Goal: Find specific page/section: Find specific page/section

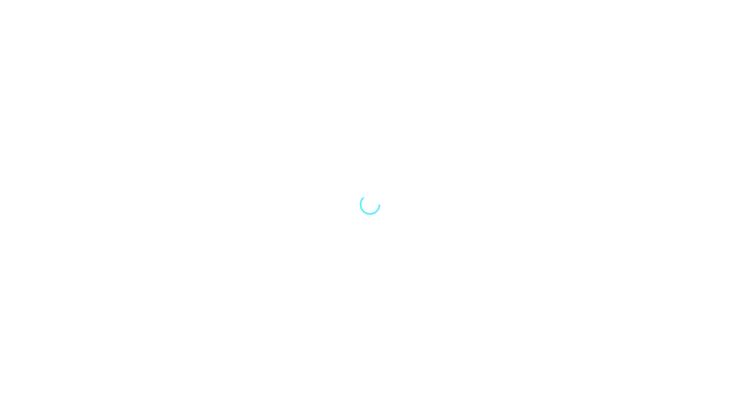
select select "Song"
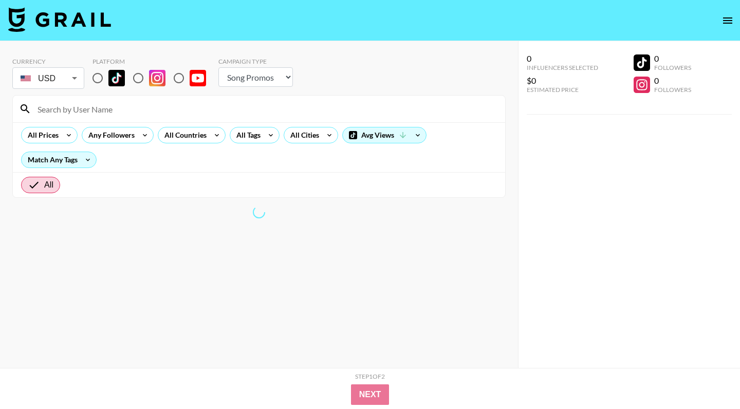
click at [102, 74] on input "radio" at bounding box center [98, 78] width 22 height 22
radio input "true"
click at [103, 106] on input at bounding box center [265, 109] width 468 height 16
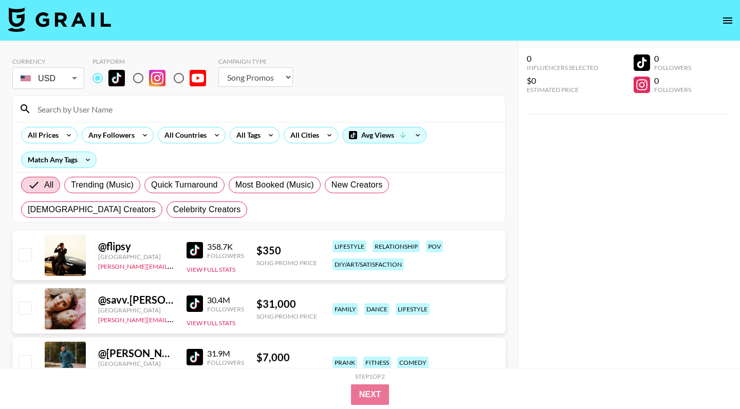
click at [140, 109] on input at bounding box center [265, 109] width 468 height 16
click at [105, 108] on input at bounding box center [265, 109] width 468 height 16
paste input "@itssanya.1"
type input "@itssanya.1"
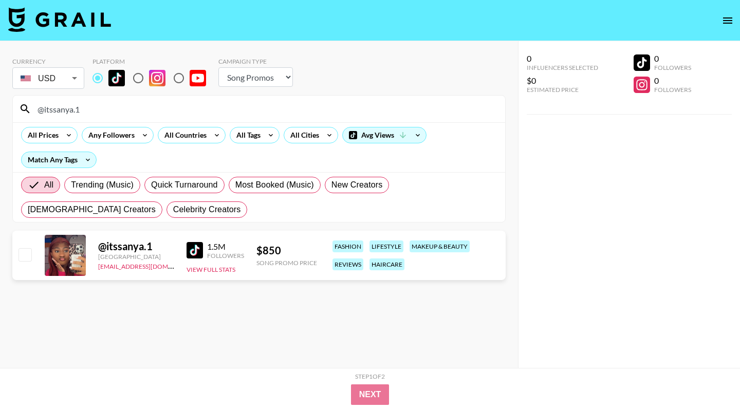
click at [150, 109] on input "@itssanya.1" at bounding box center [265, 109] width 468 height 16
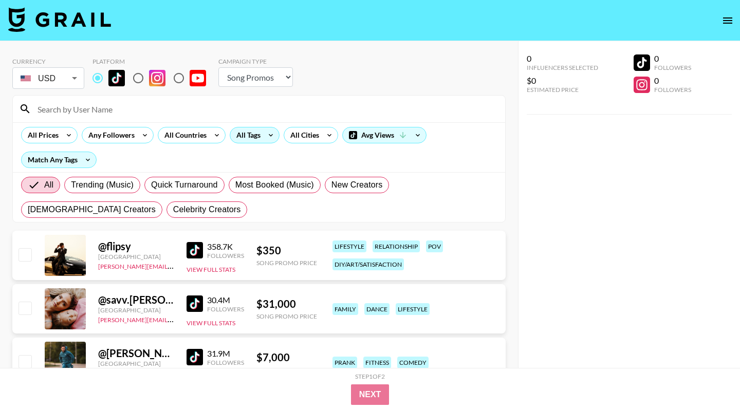
click at [254, 139] on div "All Tags" at bounding box center [246, 134] width 32 height 15
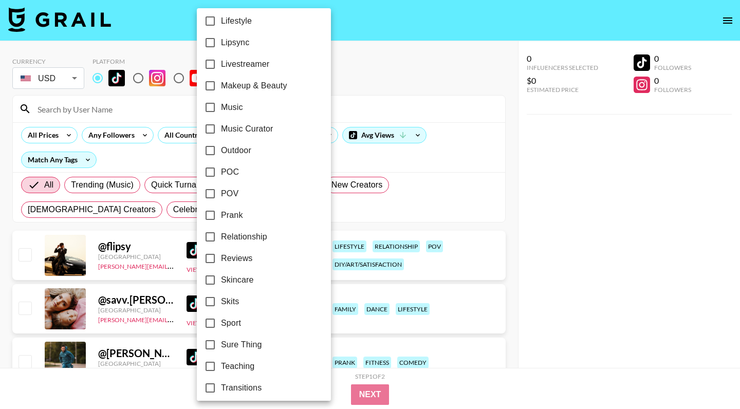
scroll to position [536, 0]
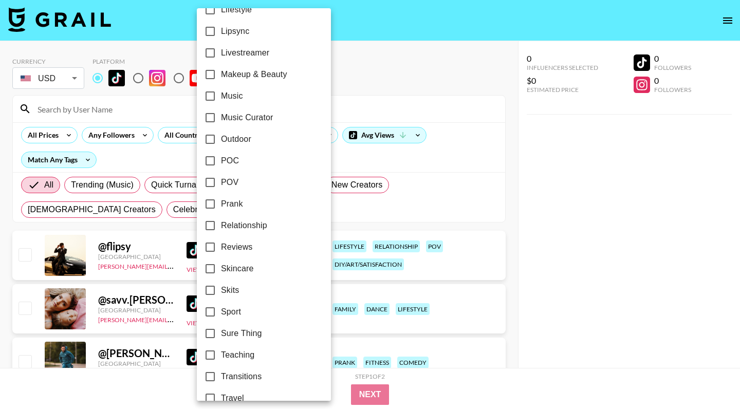
click at [236, 175] on label "POV" at bounding box center [256, 183] width 115 height 22
click at [221, 175] on input "POV" at bounding box center [210, 183] width 22 height 22
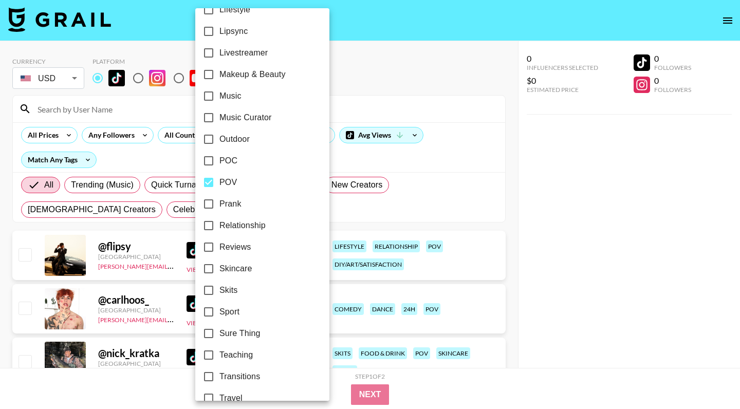
click at [226, 175] on label "POV" at bounding box center [255, 183] width 115 height 22
click at [219, 175] on input "POV" at bounding box center [209, 183] width 22 height 22
checkbox input "false"
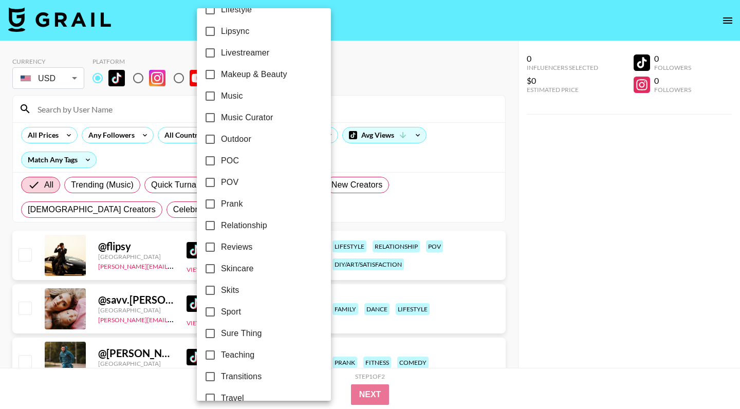
click at [230, 158] on span "POC" at bounding box center [230, 161] width 18 height 12
click at [221, 158] on input "POC" at bounding box center [210, 161] width 22 height 22
checkbox input "true"
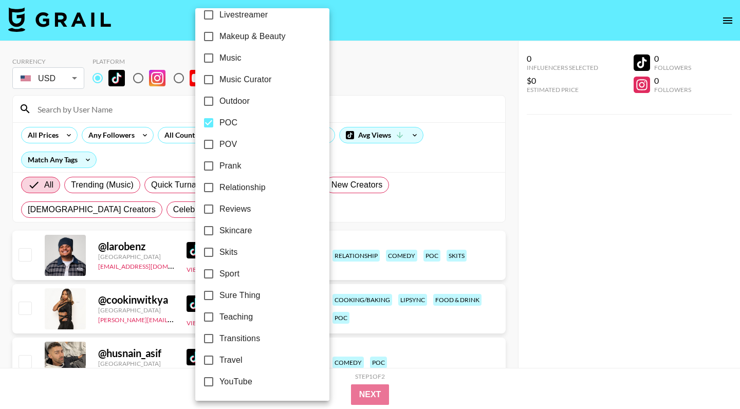
scroll to position [574, 0]
click at [542, 213] on div at bounding box center [370, 204] width 740 height 409
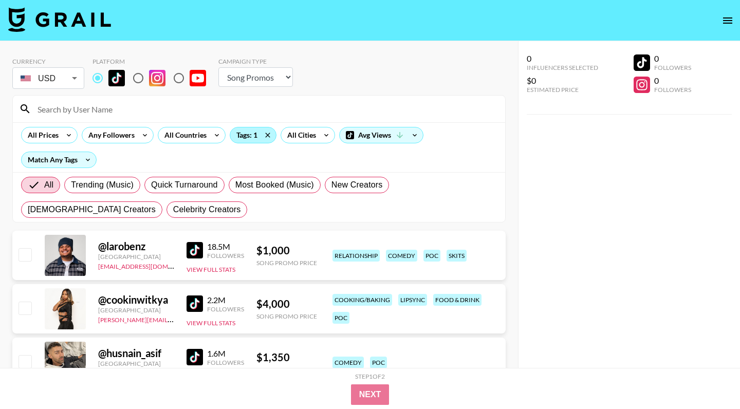
click at [242, 136] on div "Tags: 1" at bounding box center [253, 134] width 46 height 15
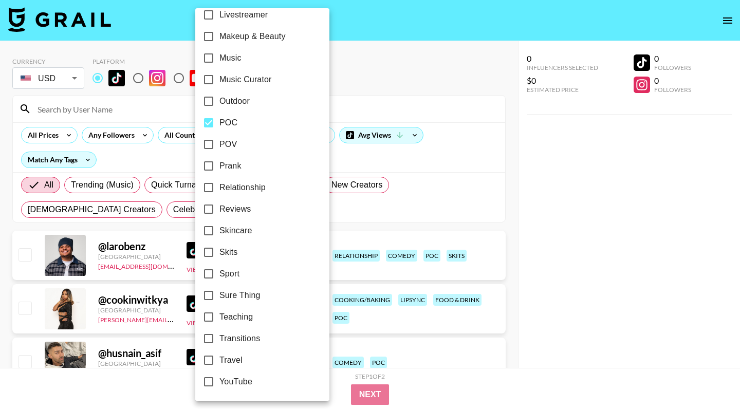
click at [571, 236] on div at bounding box center [370, 204] width 740 height 409
